Goal: Find specific page/section: Find specific page/section

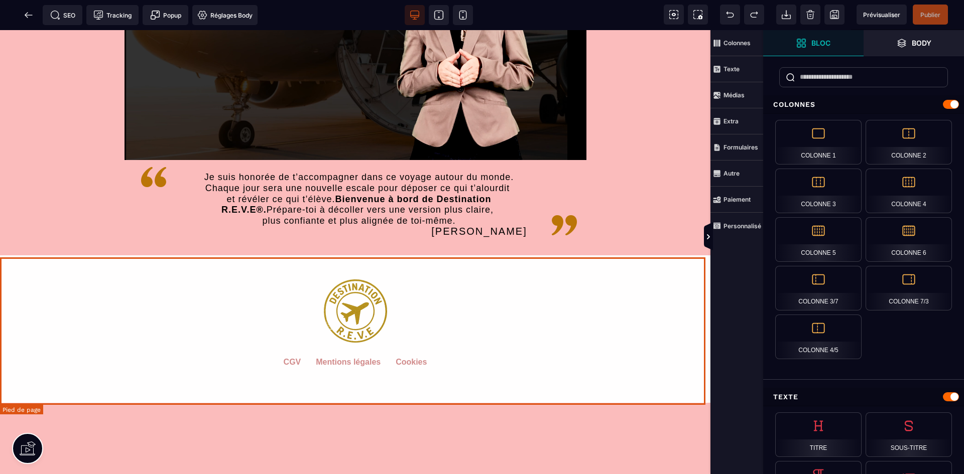
scroll to position [1857, 0]
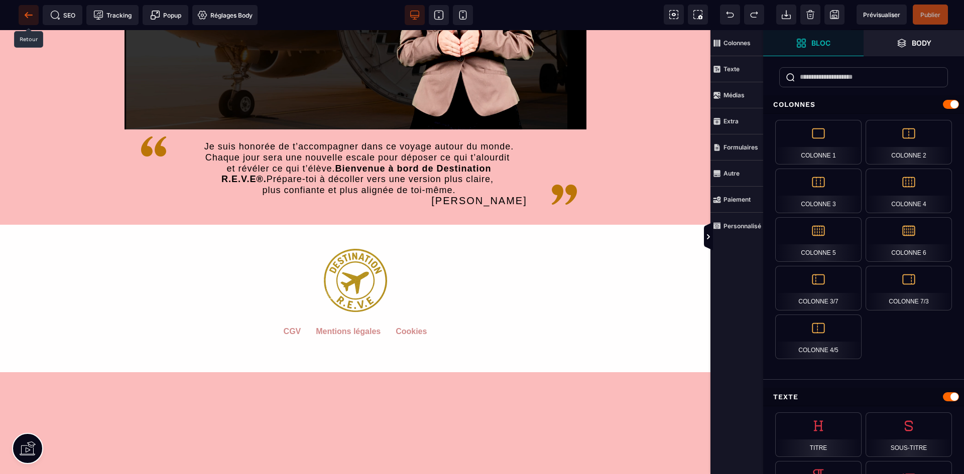
click at [31, 14] on icon at bounding box center [29, 15] width 10 height 10
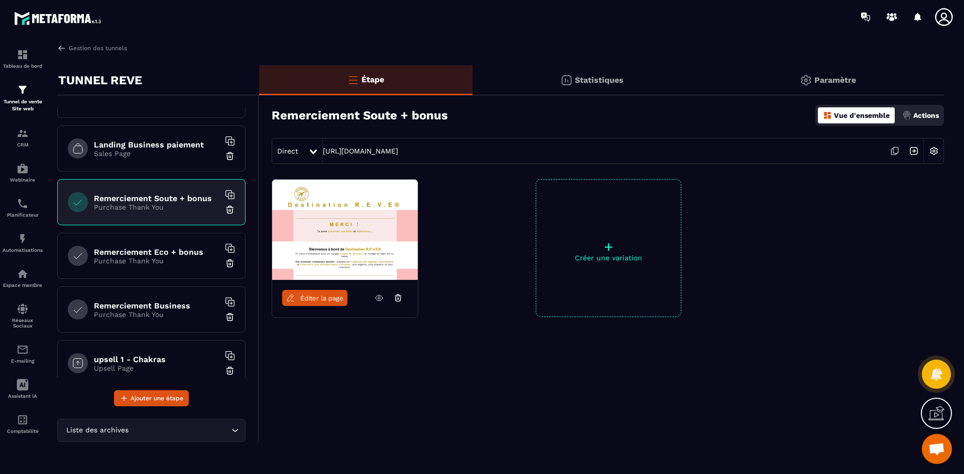
scroll to position [251, 0]
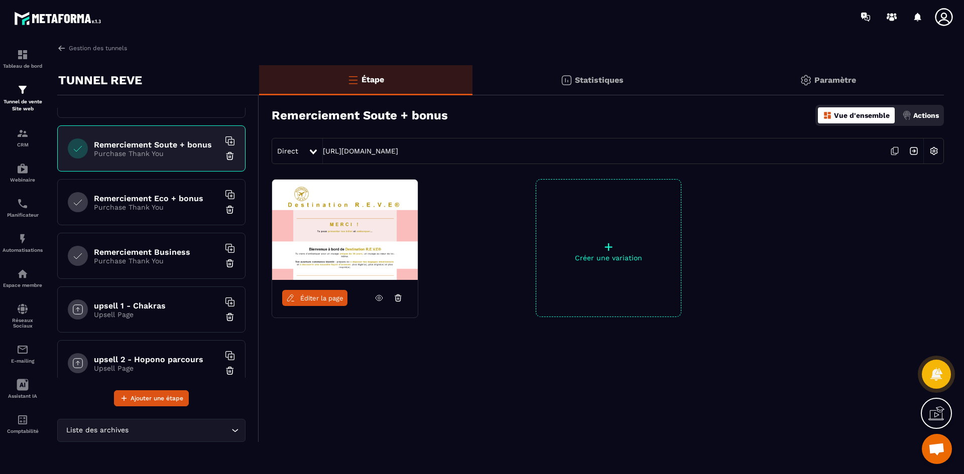
click at [174, 211] on p "Purchase Thank You" at bounding box center [157, 207] width 126 height 8
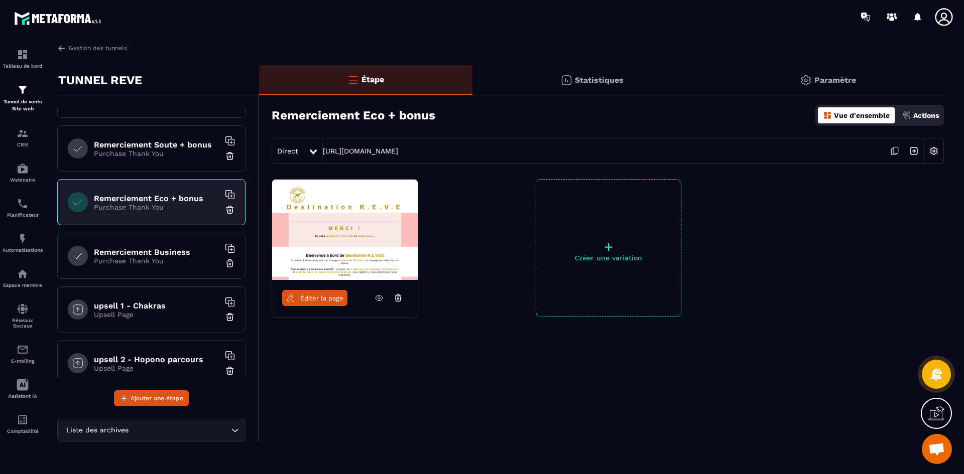
click at [325, 296] on span "Éditer la page" at bounding box center [321, 299] width 43 height 8
